Goal: Information Seeking & Learning: Learn about a topic

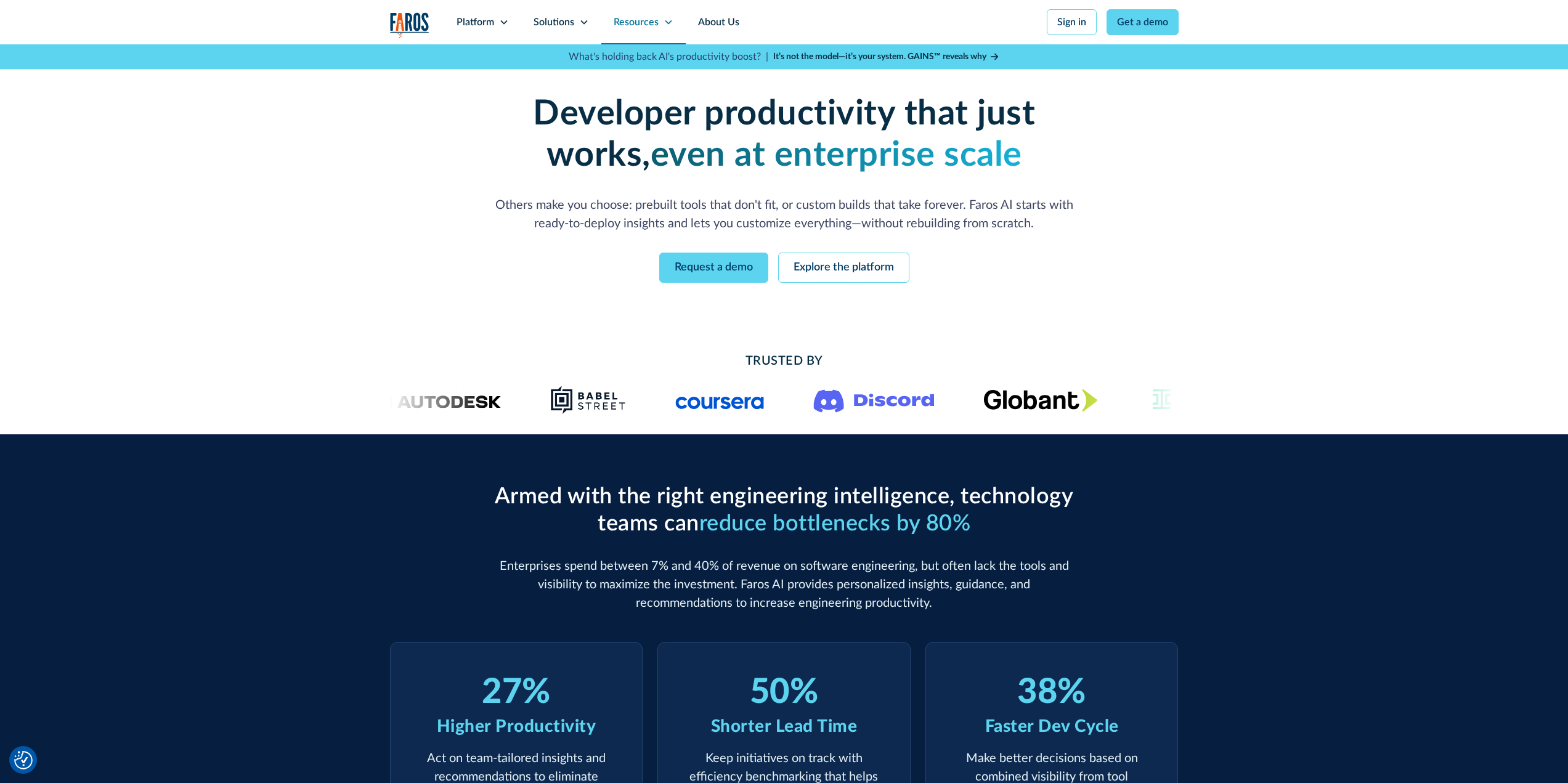
click at [652, 27] on div "Resources" at bounding box center [636, 22] width 45 height 15
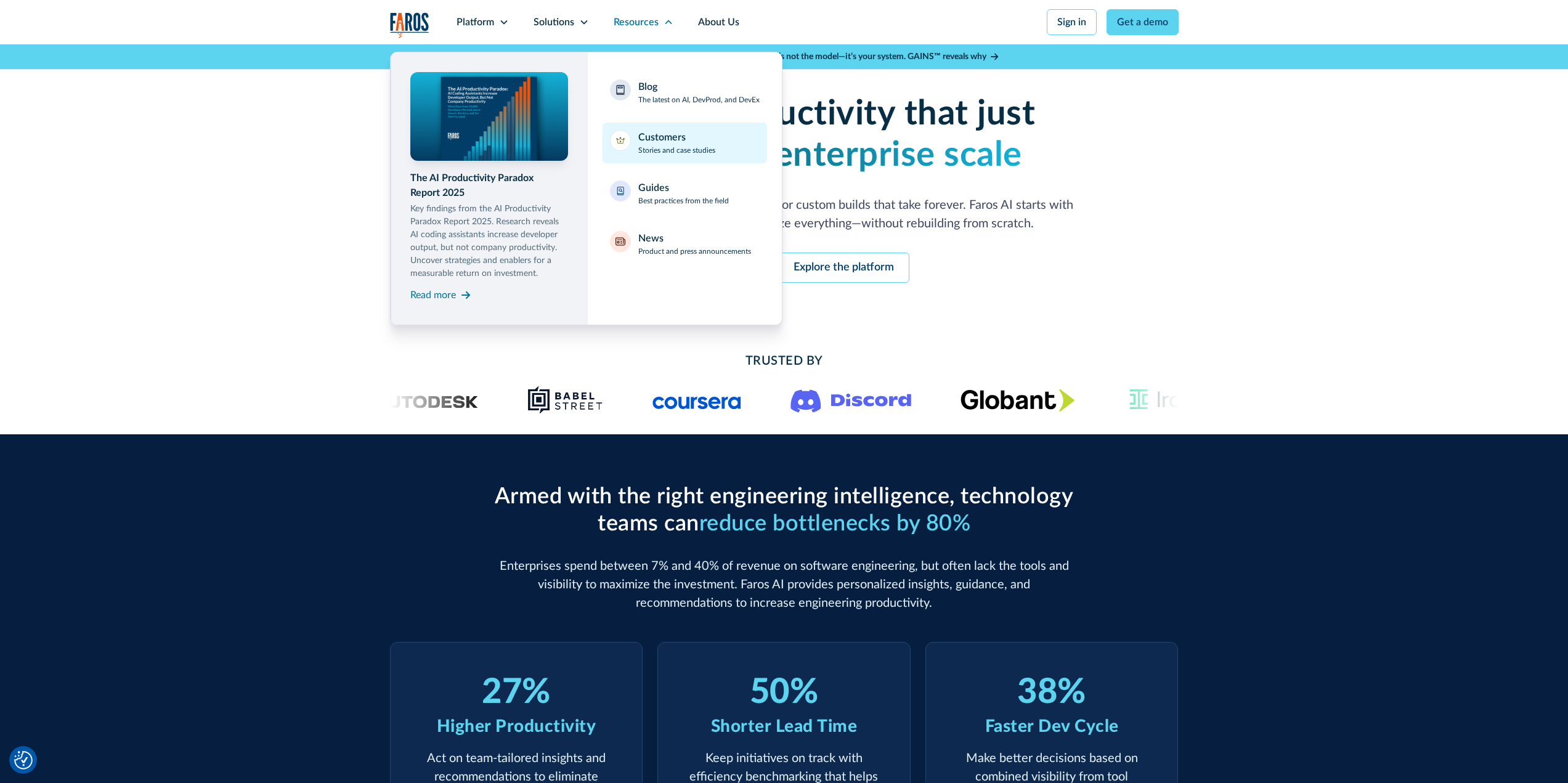
click at [666, 134] on div "Customers" at bounding box center [662, 137] width 47 height 15
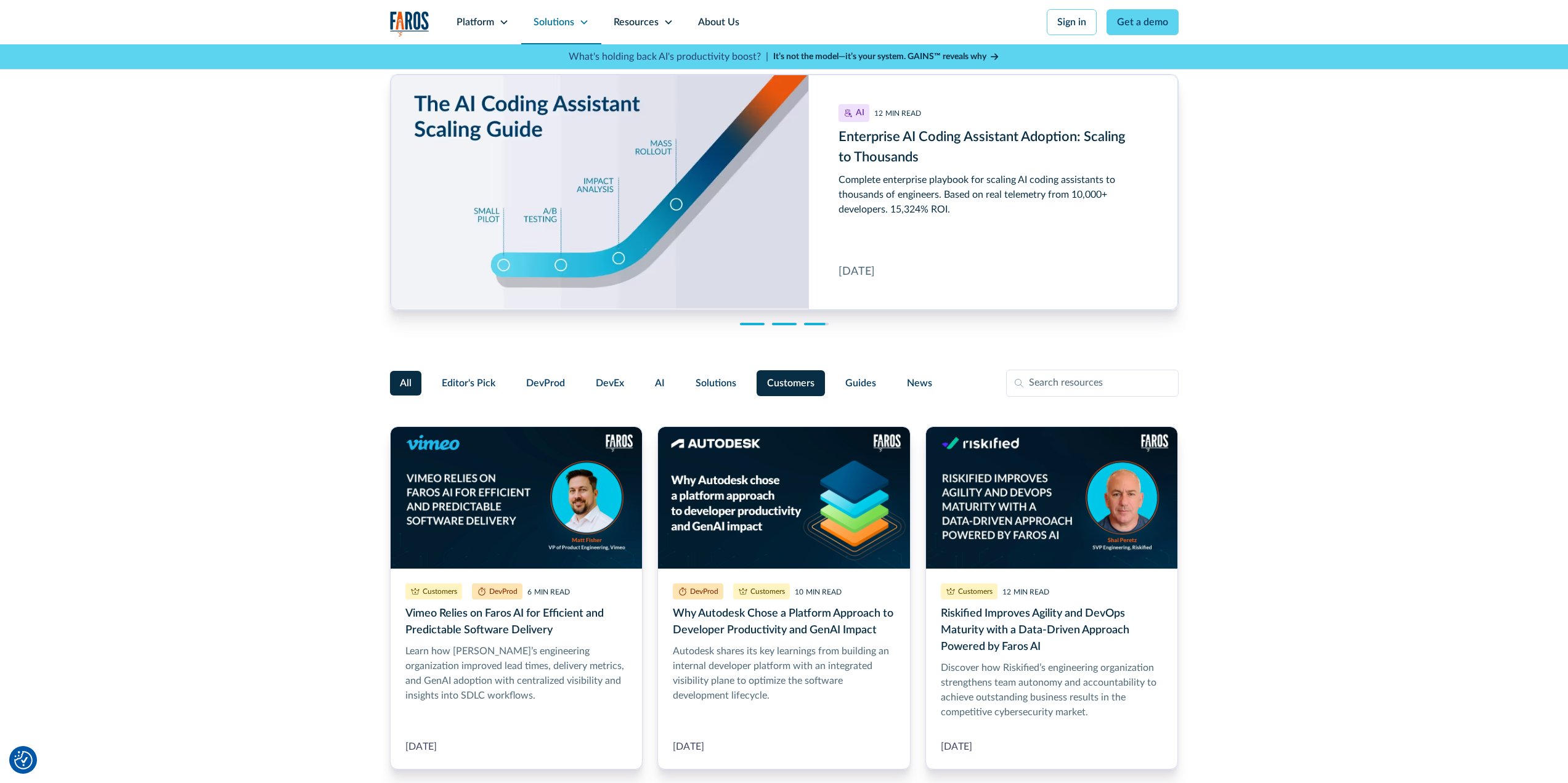
click at [546, 19] on div "Solutions" at bounding box center [554, 22] width 41 height 15
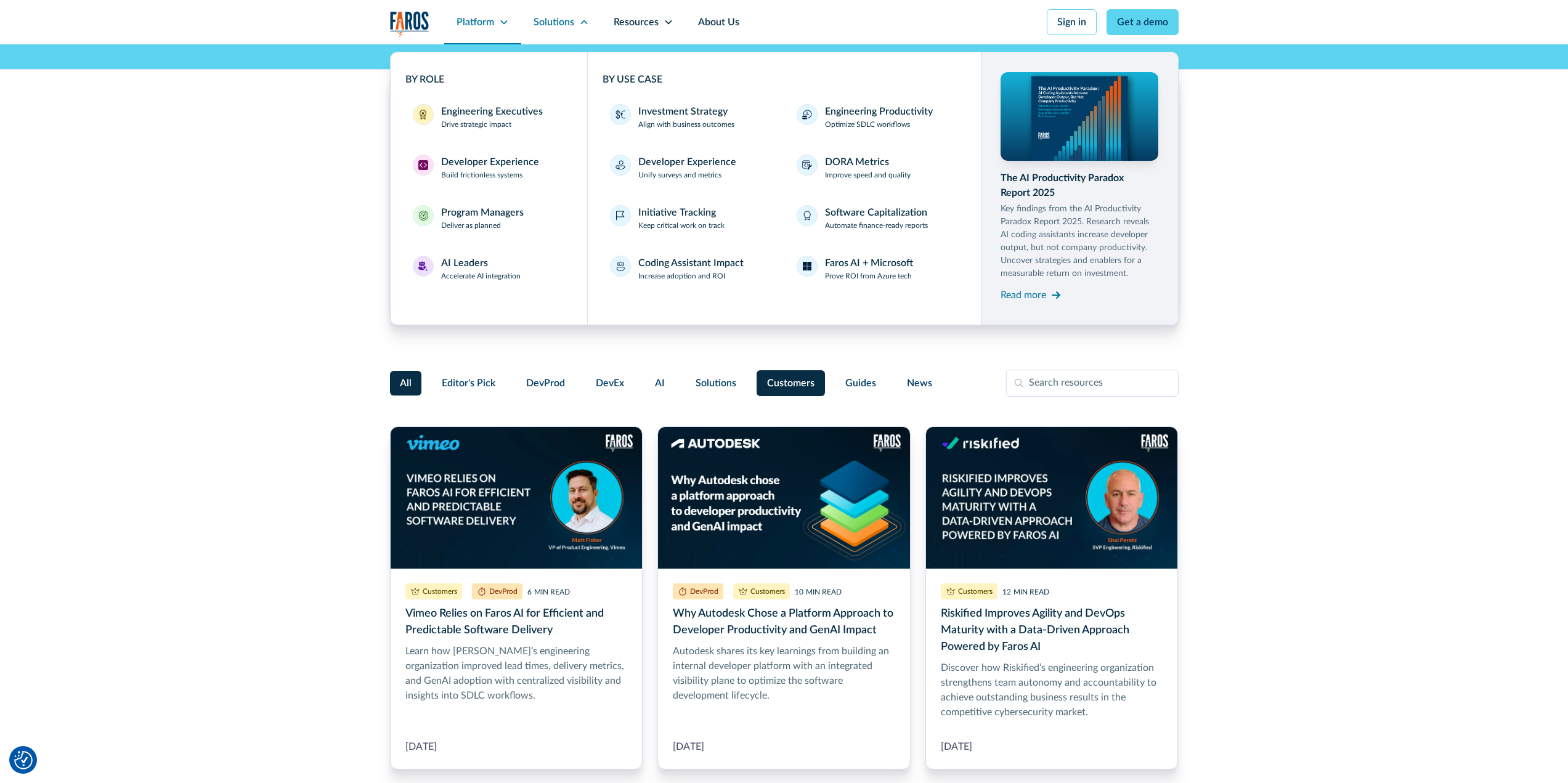
click at [485, 20] on div "Platform" at bounding box center [475, 22] width 37 height 15
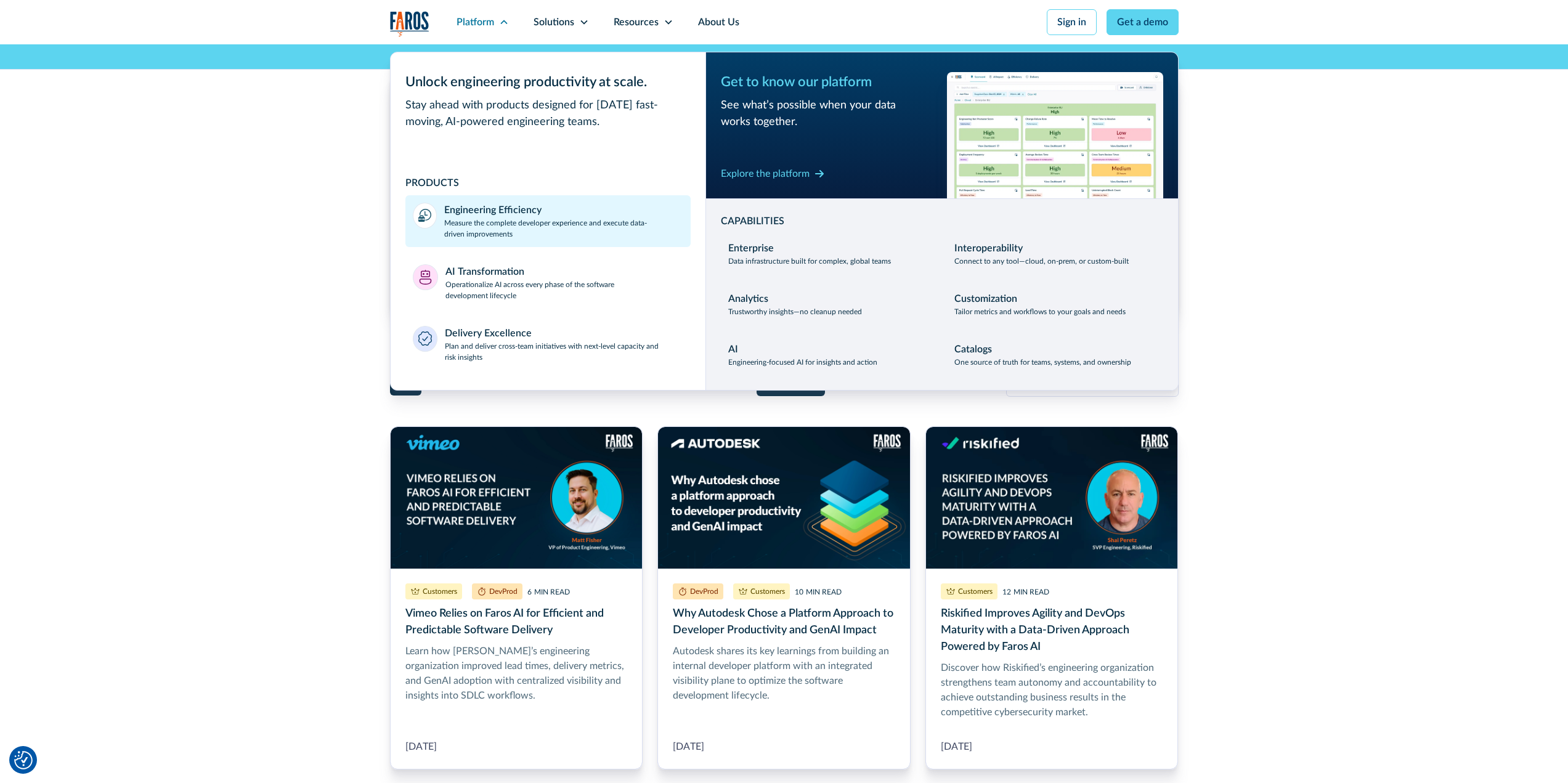
click at [485, 212] on div "Engineering Efficiency" at bounding box center [492, 210] width 97 height 15
